Goal: Task Accomplishment & Management: Use online tool/utility

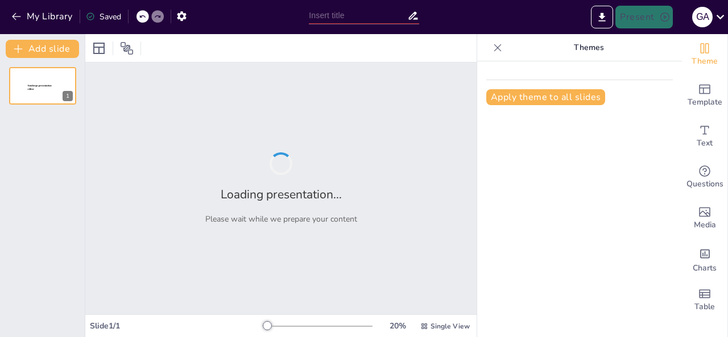
type input "Menggali Makna Pancasila dalam Kehidupan"
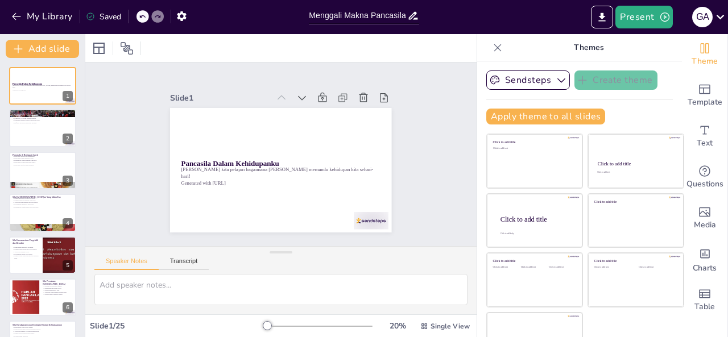
checkbox input "true"
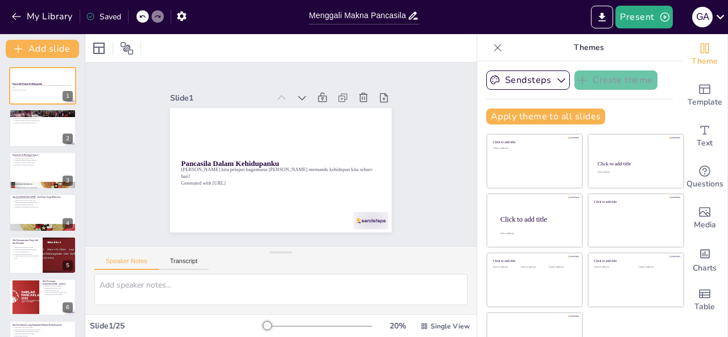
checkbox input "true"
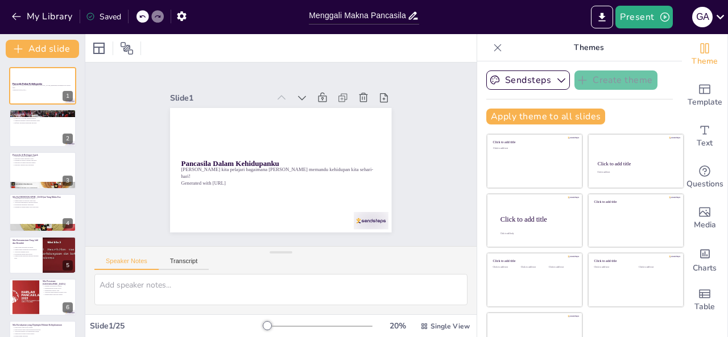
checkbox input "true"
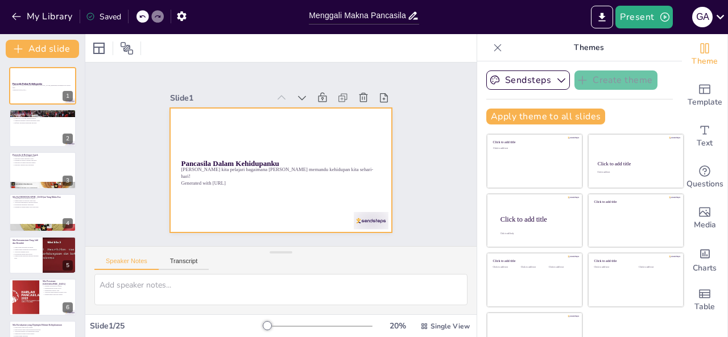
checkbox input "true"
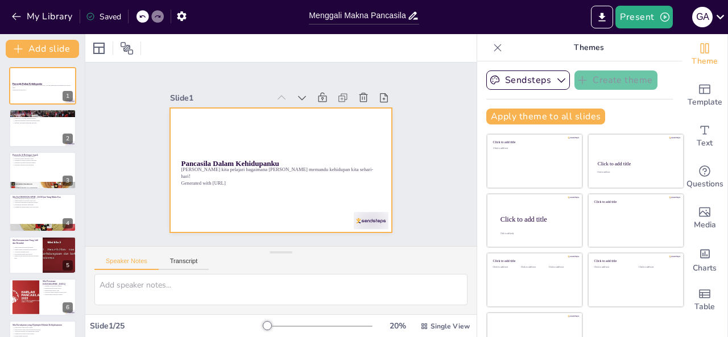
checkbox input "true"
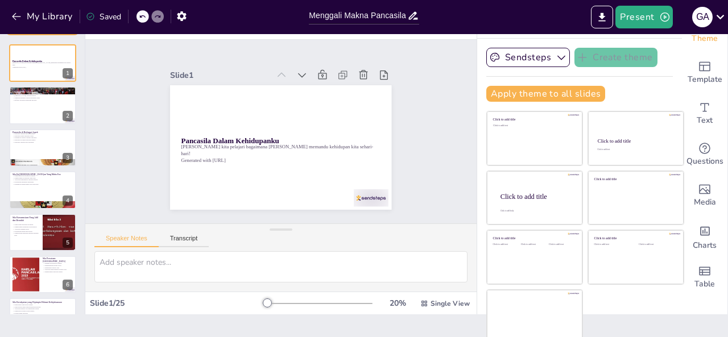
checkbox input "true"
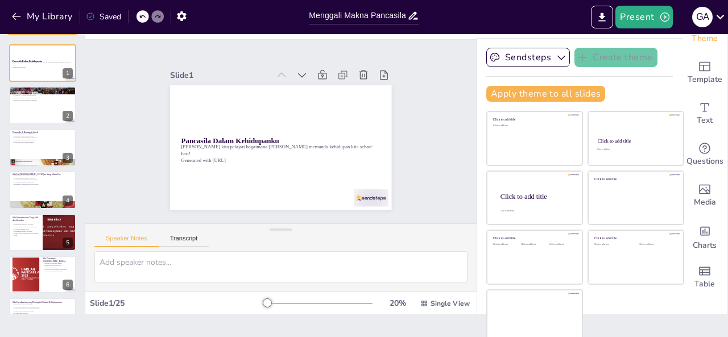
checkbox input "true"
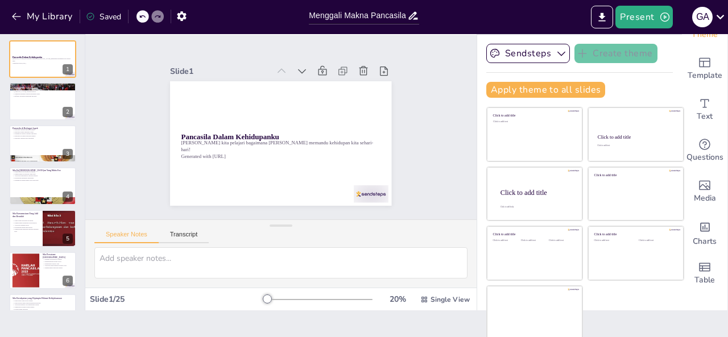
scroll to position [27, 0]
checkbox input "true"
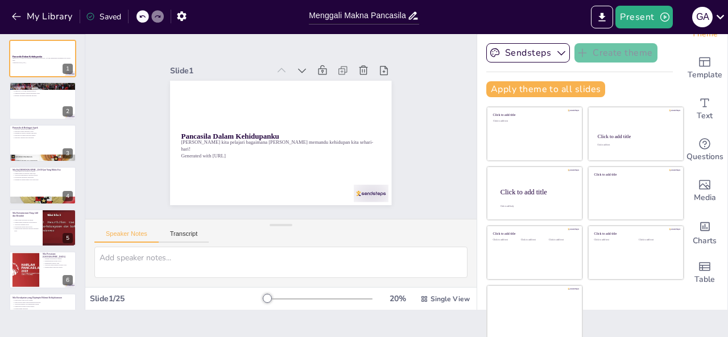
checkbox input "true"
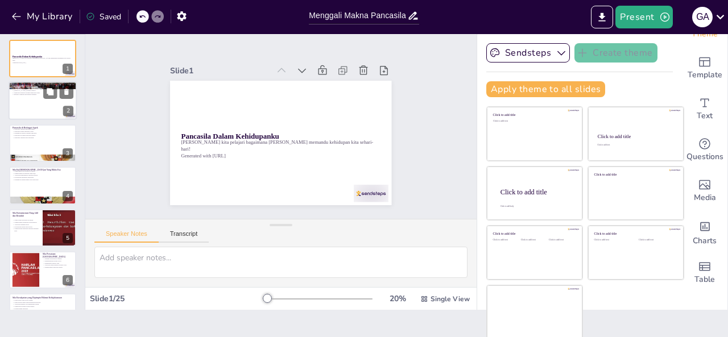
checkbox input "true"
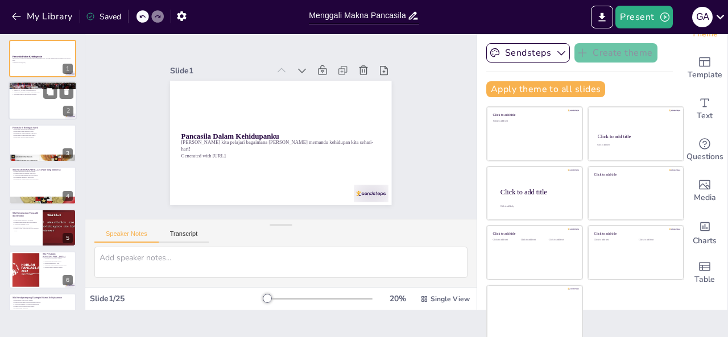
checkbox input "true"
click at [25, 103] on div at bounding box center [43, 101] width 68 height 39
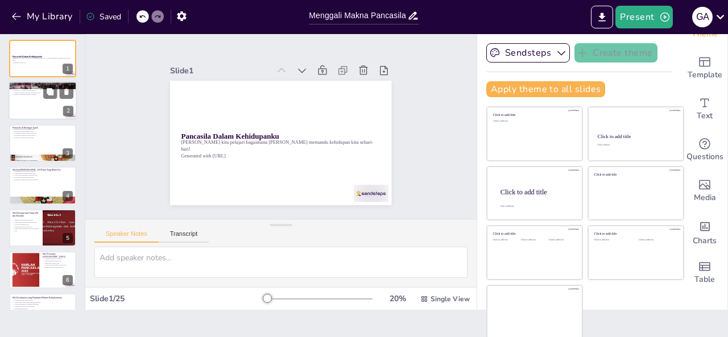
type textarea "Memahami tujuan pembelajaran membantu kita mengetahui arah yang ingin kita capa…"
checkbox input "true"
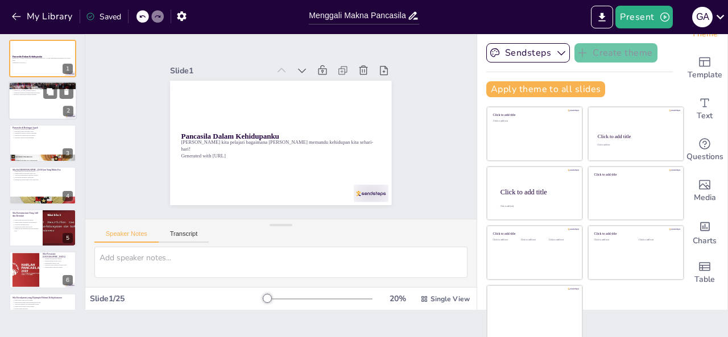
checkbox input "true"
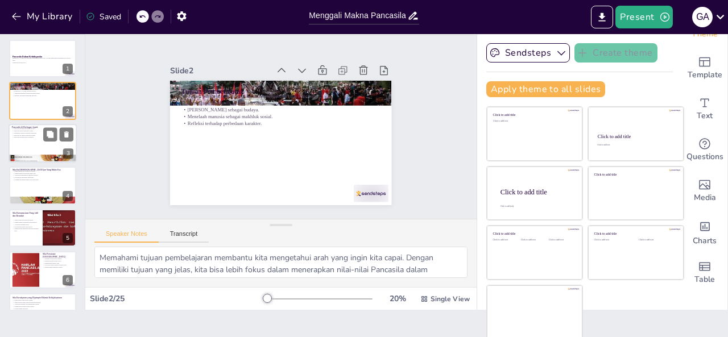
checkbox input "true"
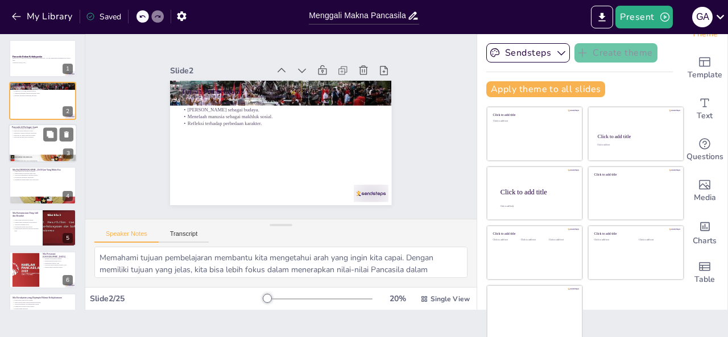
checkbox input "true"
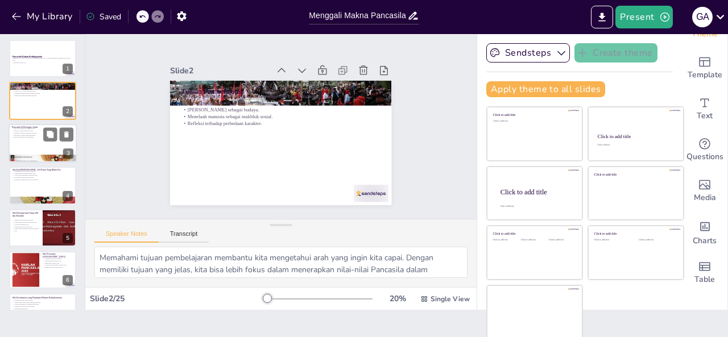
checkbox input "true"
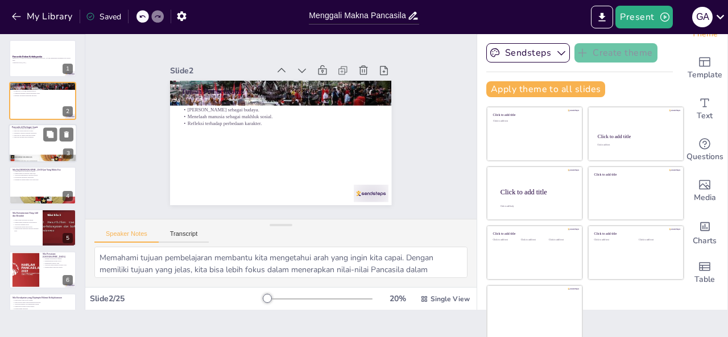
checkbox input "true"
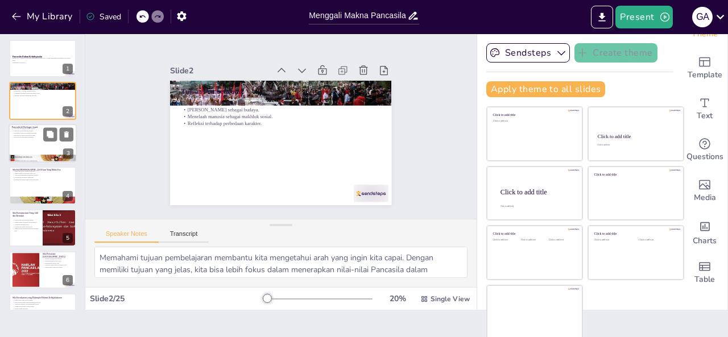
checkbox input "true"
click at [32, 134] on p "Pancasila di rumah dan masyarakat." at bounding box center [42, 135] width 61 height 2
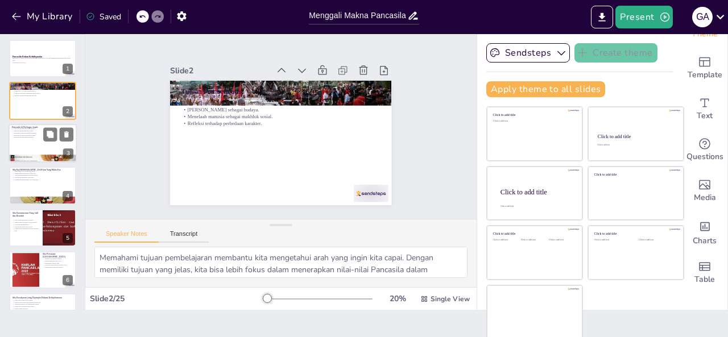
type textarea "Pancasila berfungsi sebagai pedoman dalam berperilaku dan berinteraksi dengan o…"
checkbox input "true"
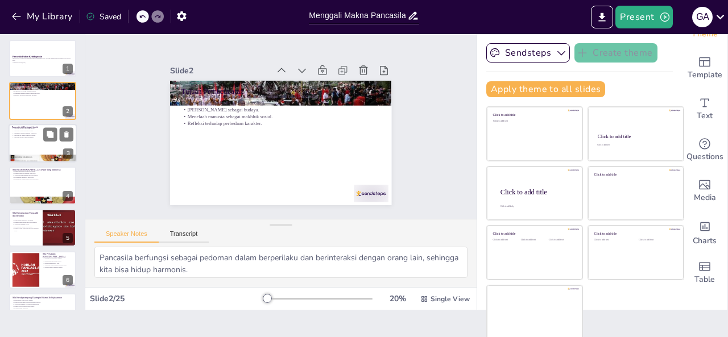
checkbox input "true"
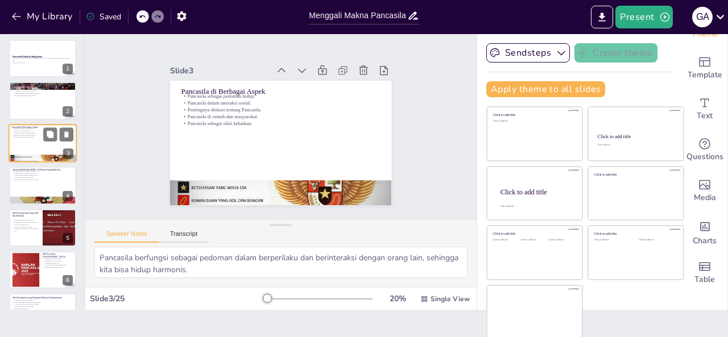
checkbox input "true"
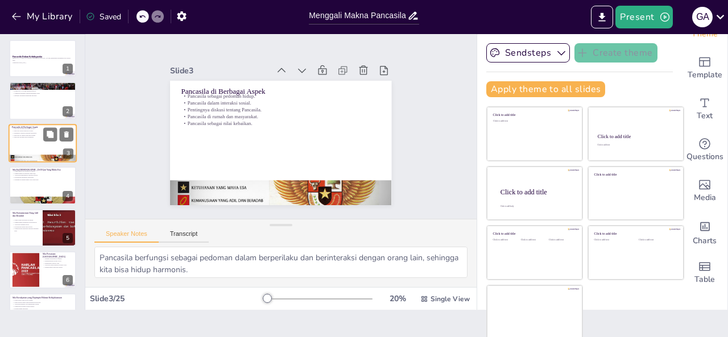
checkbox input "true"
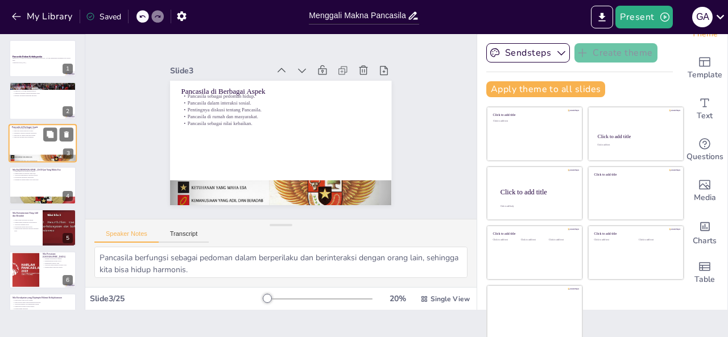
checkbox input "true"
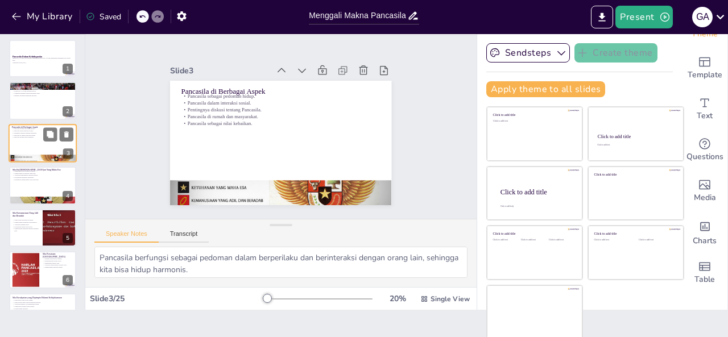
checkbox input "true"
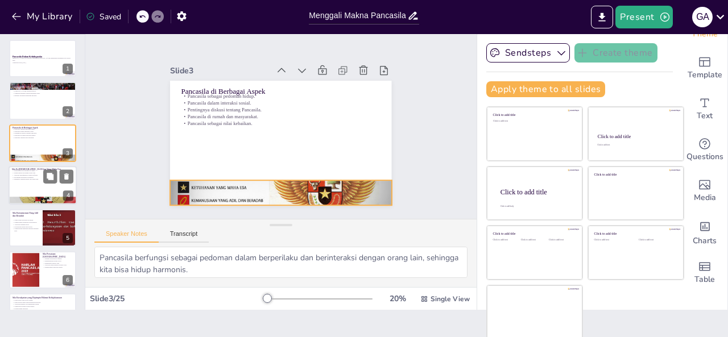
checkbox input "true"
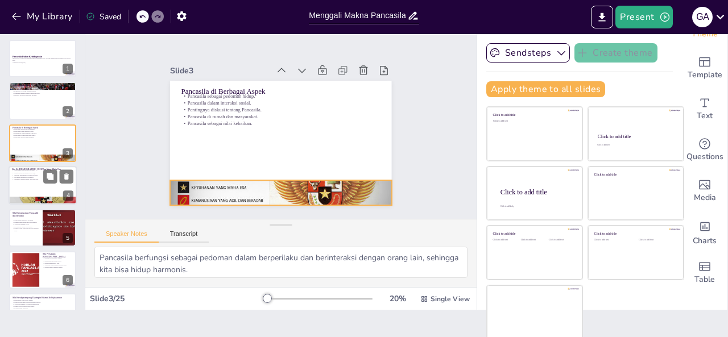
checkbox input "true"
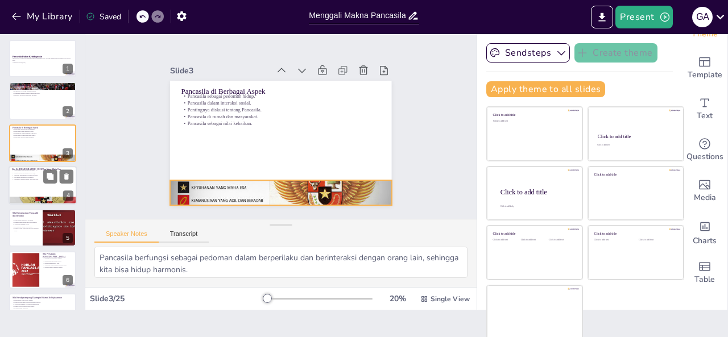
checkbox input "true"
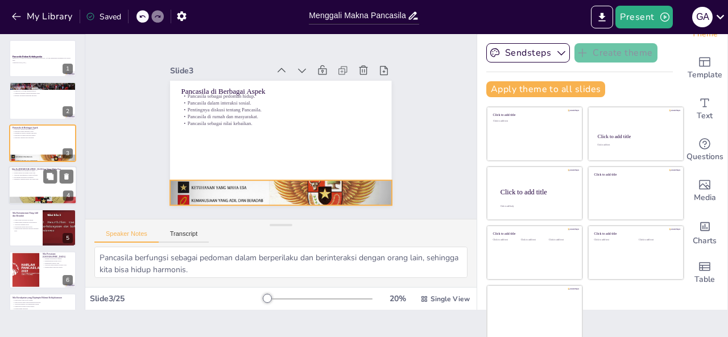
checkbox input "true"
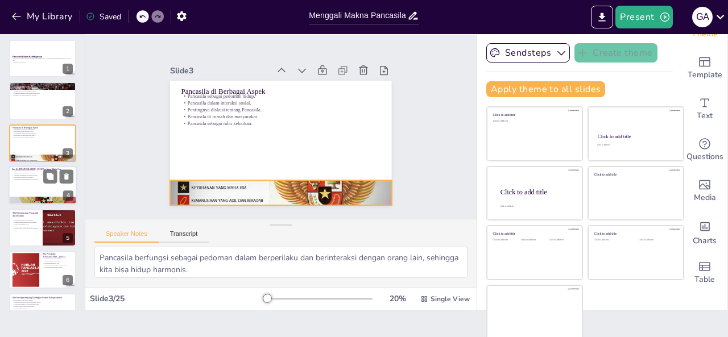
checkbox input "true"
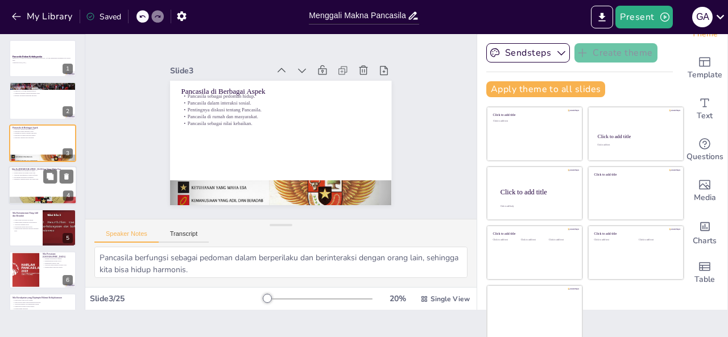
checkbox input "true"
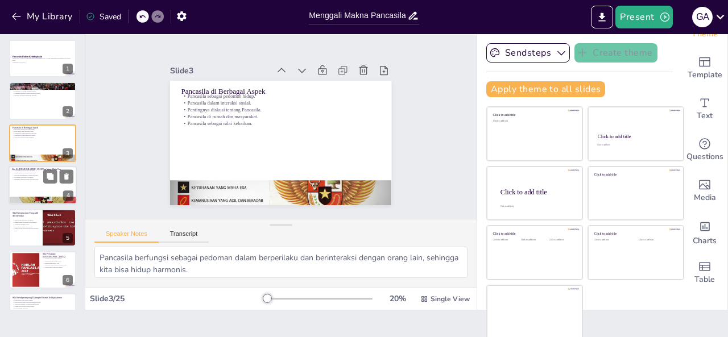
checkbox input "true"
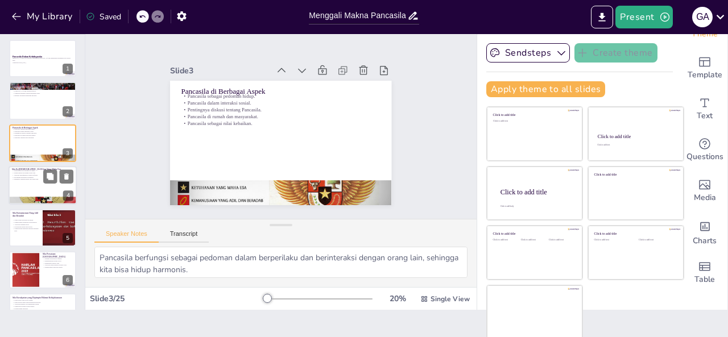
checkbox input "true"
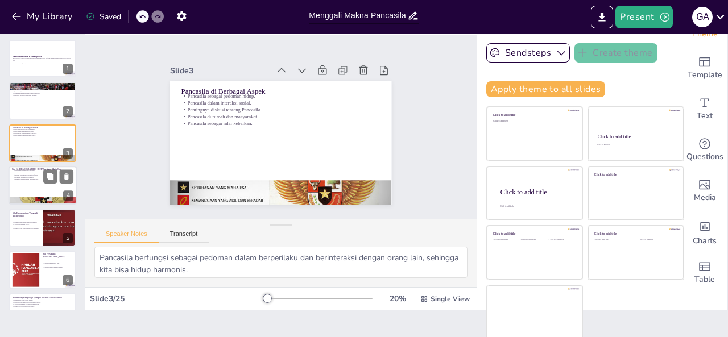
checkbox input "true"
click at [34, 179] on p "Pentingnya menghormati satu sama lain." at bounding box center [42, 179] width 61 height 2
type textarea "Mengamalkan ibadah tepat waktu di rumah adalah bentuk nyata dari penerapan sila…"
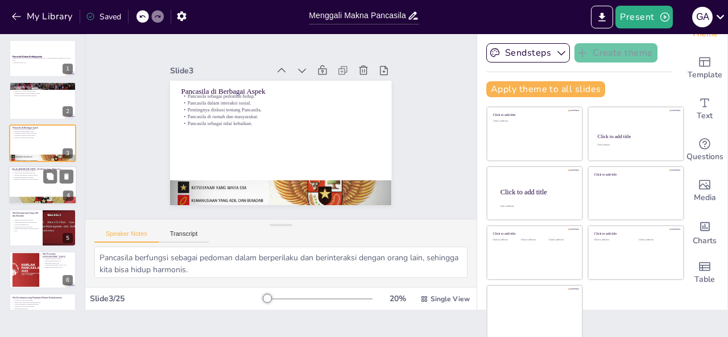
checkbox input "true"
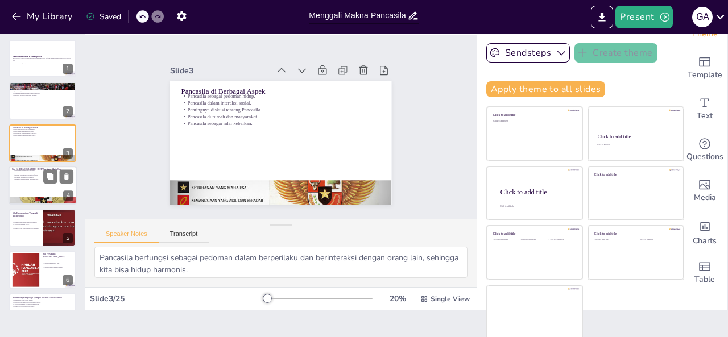
checkbox input "true"
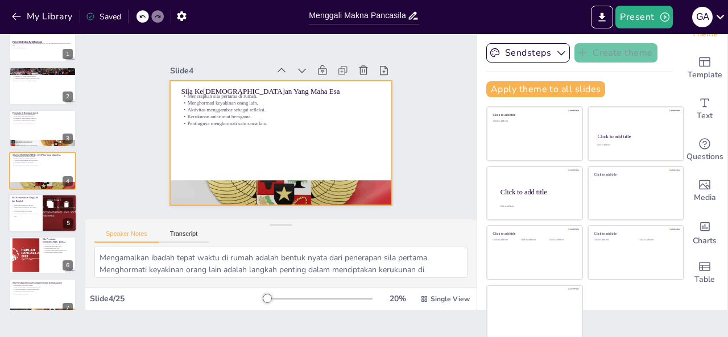
checkbox input "true"
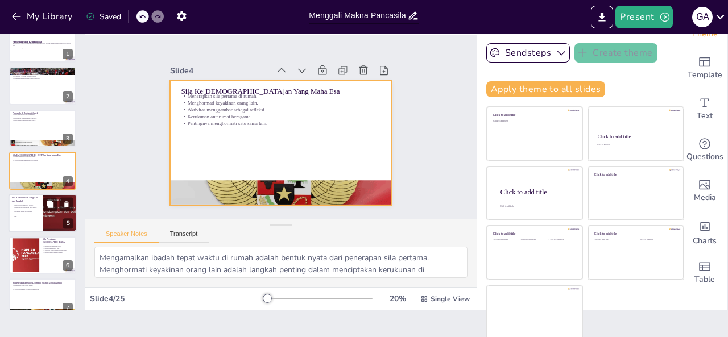
checkbox input "true"
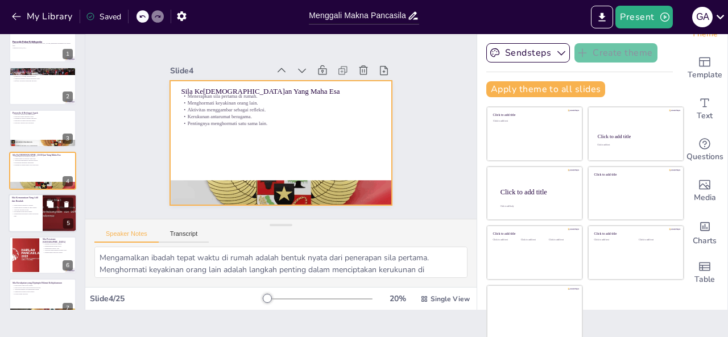
checkbox input "true"
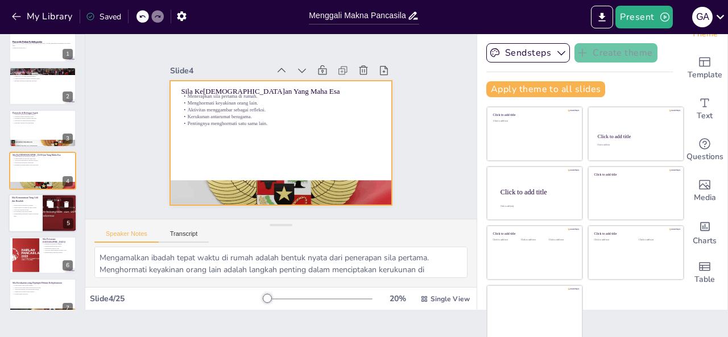
checkbox input "true"
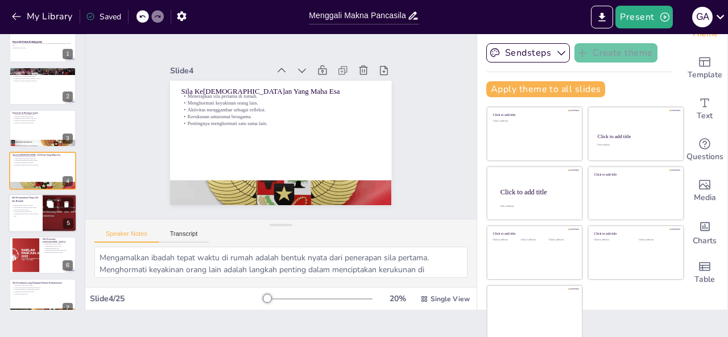
checkbox input "true"
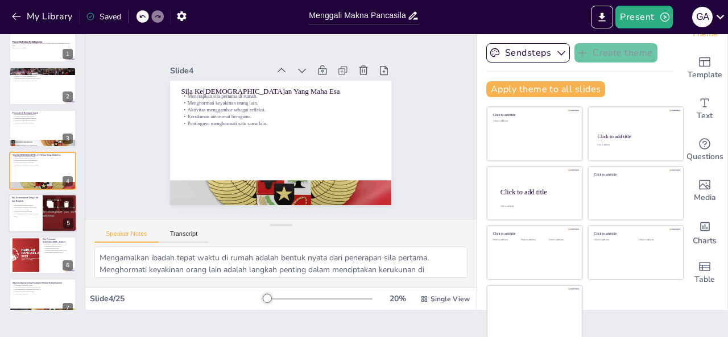
checkbox input "true"
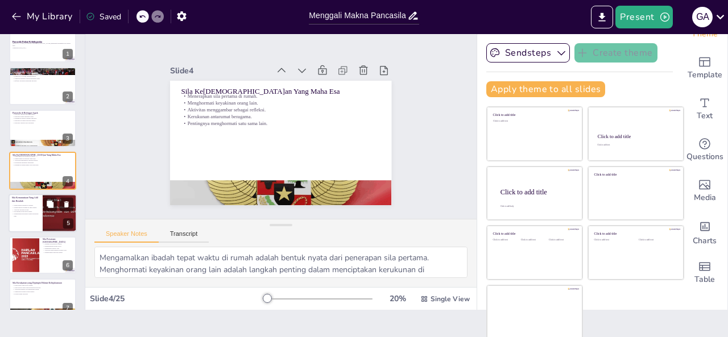
checkbox input "true"
click at [29, 217] on div "Menyayangi keluarga di rumah. Menghormati tetangga di masyarakat. Aktivitas ber…" at bounding box center [25, 211] width 27 height 14
type textarea "Menyayangi keluarga adalah bentuk penerapan sila kedua yang harus kita lakukan …"
checkbox input "true"
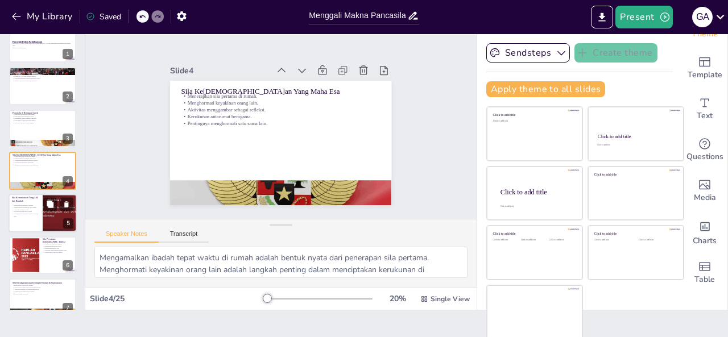
checkbox input "true"
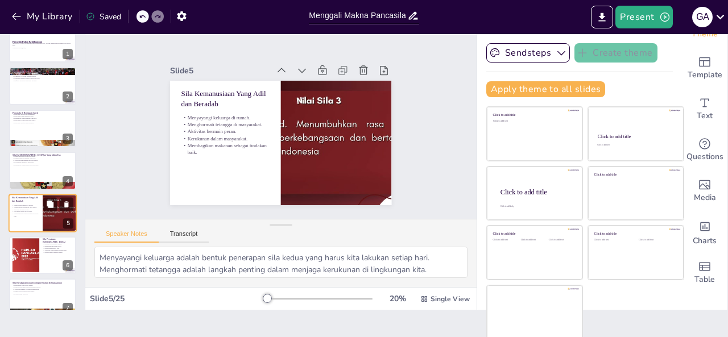
scroll to position [57, 0]
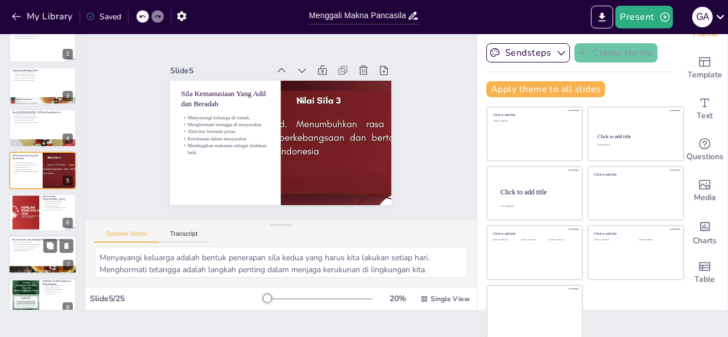
checkbox input "true"
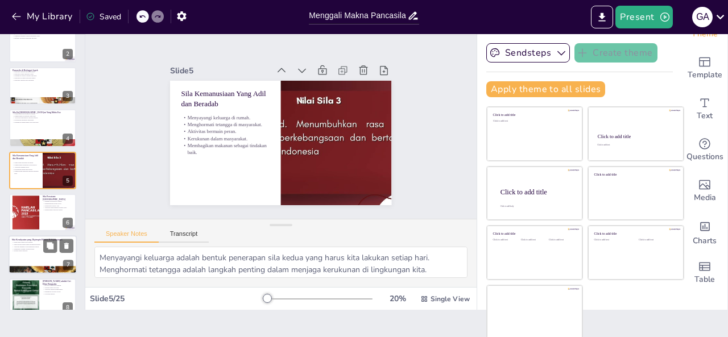
checkbox input "true"
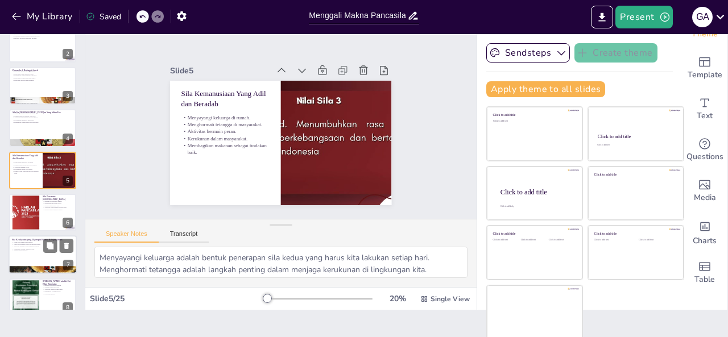
checkbox input "true"
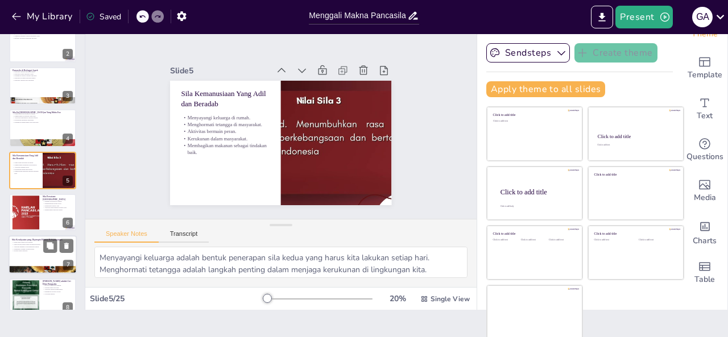
click at [36, 254] on div at bounding box center [43, 255] width 68 height 39
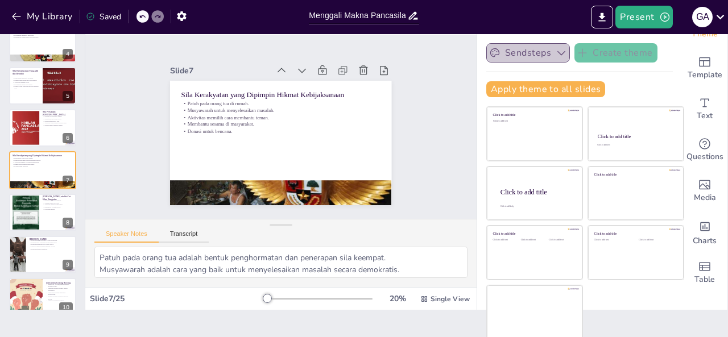
click at [555, 52] on icon "button" at bounding box center [560, 52] width 11 height 11
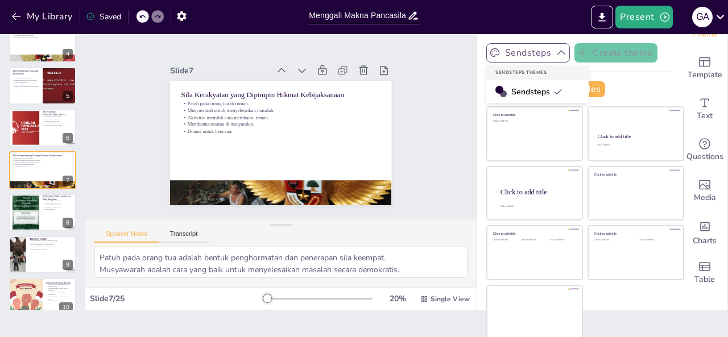
click at [555, 52] on icon "button" at bounding box center [560, 52] width 11 height 11
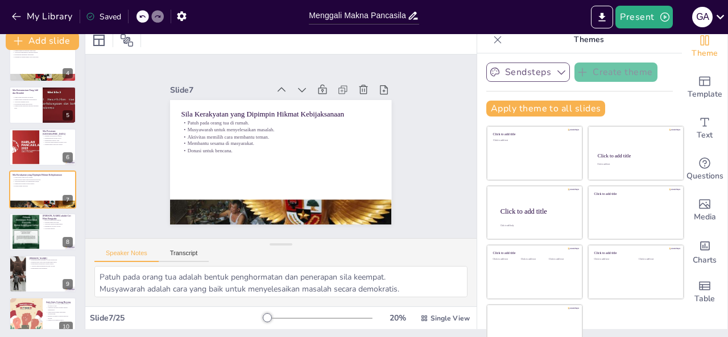
scroll to position [0, 0]
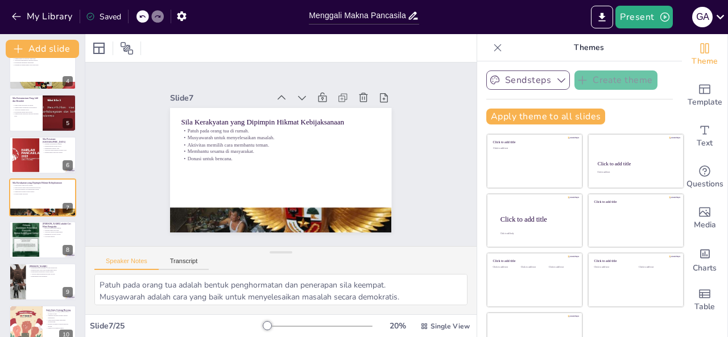
click at [700, 52] on icon "Change the overall theme" at bounding box center [704, 48] width 9 height 10
click at [52, 247] on div at bounding box center [43, 240] width 68 height 39
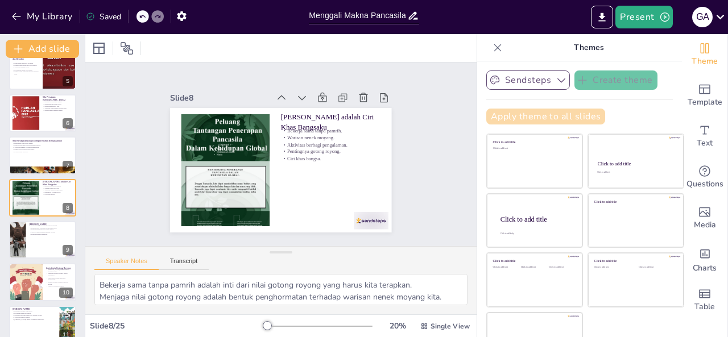
click at [532, 115] on button "Apply theme to all slides" at bounding box center [545, 117] width 119 height 16
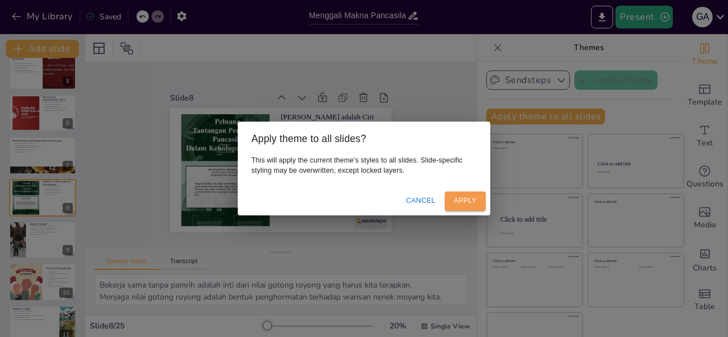
click at [458, 200] on button "Apply" at bounding box center [465, 201] width 41 height 19
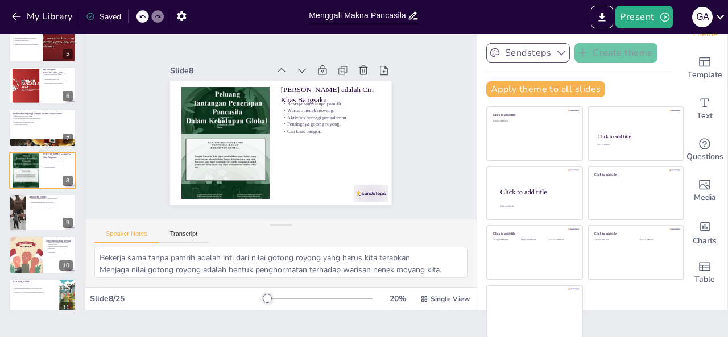
scroll to position [0, 0]
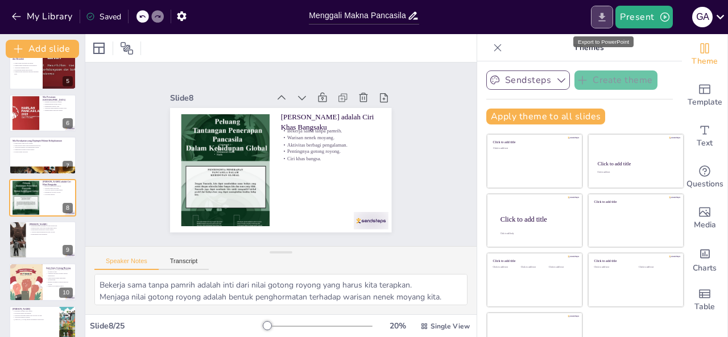
click at [601, 15] on icon "Export to PowerPoint" at bounding box center [602, 17] width 12 height 12
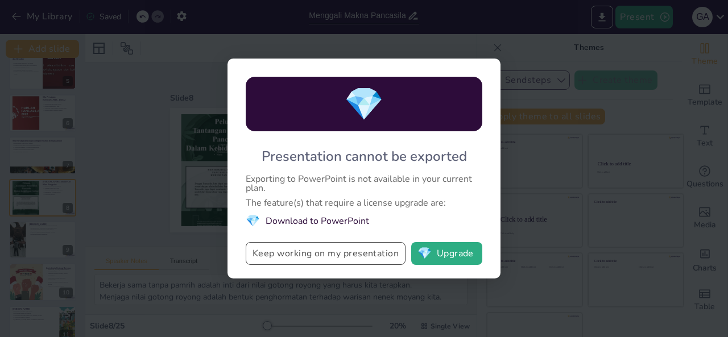
click at [326, 255] on button "Keep working on my presentation" at bounding box center [326, 253] width 160 height 23
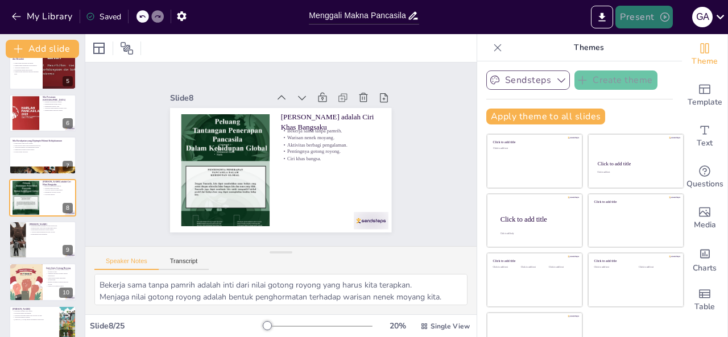
click at [647, 23] on button "Present" at bounding box center [643, 17] width 57 height 23
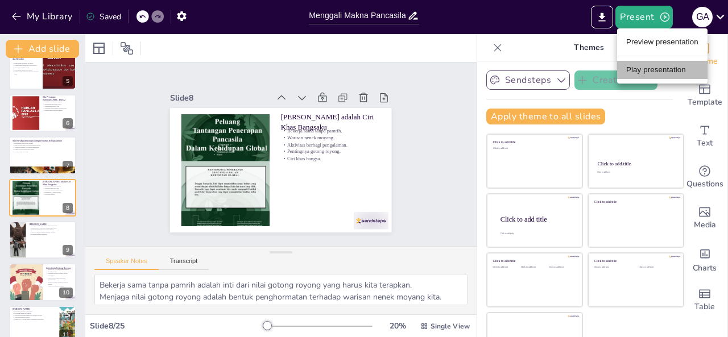
click at [653, 72] on li "Play presentation" at bounding box center [662, 70] width 90 height 18
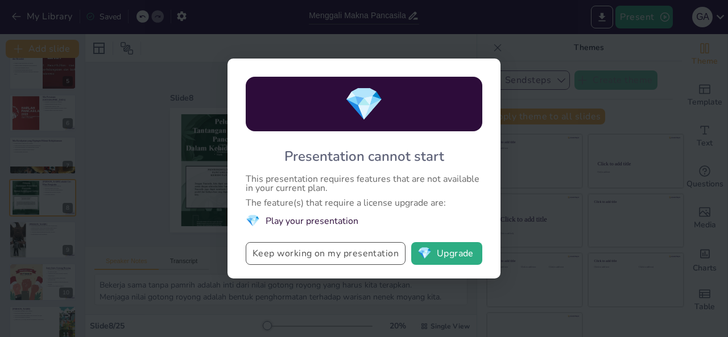
click at [345, 255] on button "Keep working on my presentation" at bounding box center [326, 253] width 160 height 23
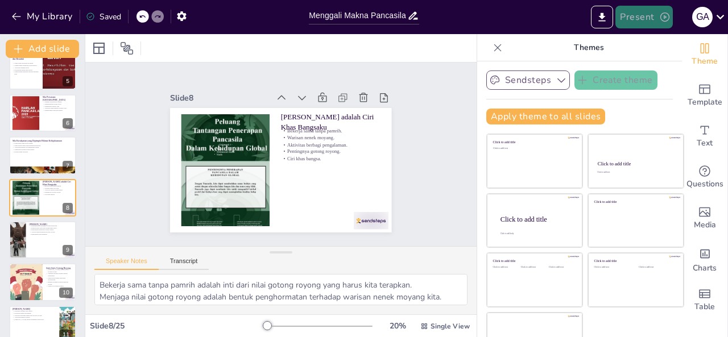
click at [639, 17] on button "Present" at bounding box center [643, 17] width 57 height 23
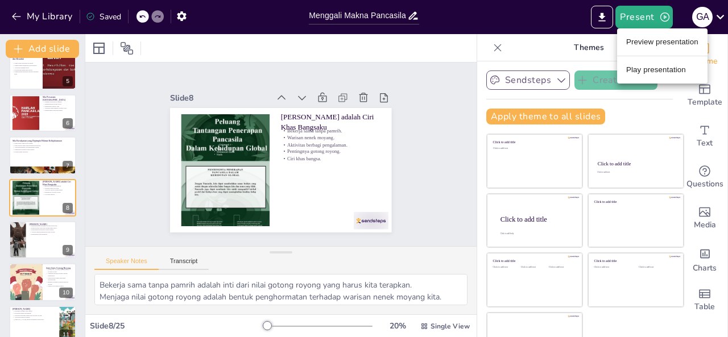
click at [649, 40] on li "Preview presentation" at bounding box center [662, 42] width 90 height 18
